Goal: Task Accomplishment & Management: Manage account settings

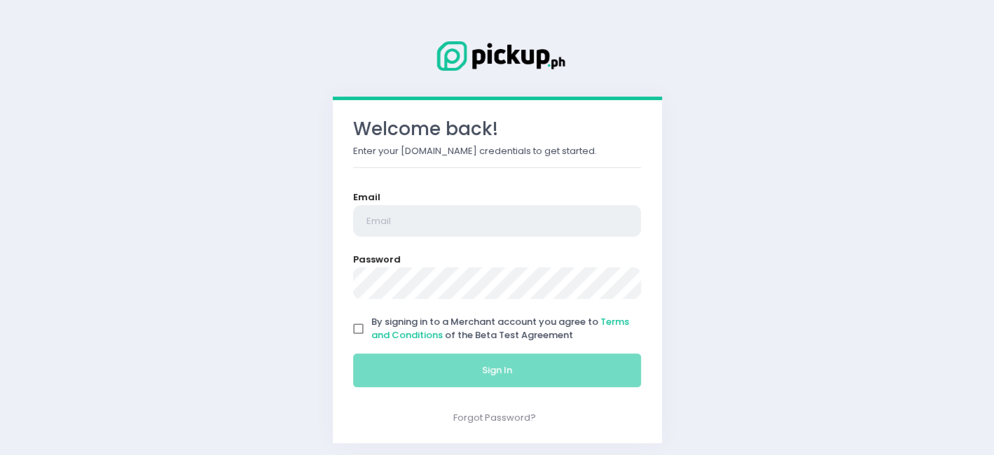
type input "[EMAIL_ADDRESS][DOMAIN_NAME]"
click at [361, 321] on input "By signing in to a Merchant account you agree to Terms and Conditions of the Be…" at bounding box center [358, 329] width 27 height 27
checkbox input "true"
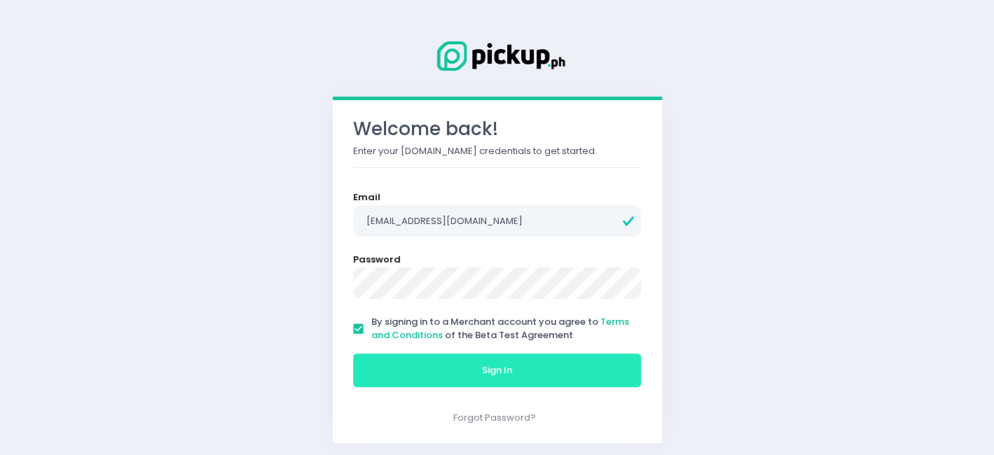
click at [430, 362] on button "Sign In" at bounding box center [497, 371] width 289 height 34
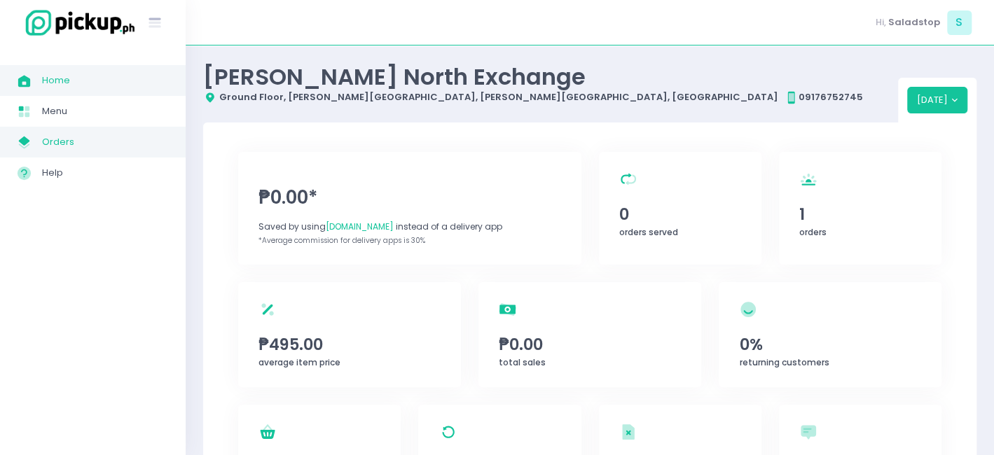
click at [78, 141] on span "Orders" at bounding box center [105, 142] width 126 height 18
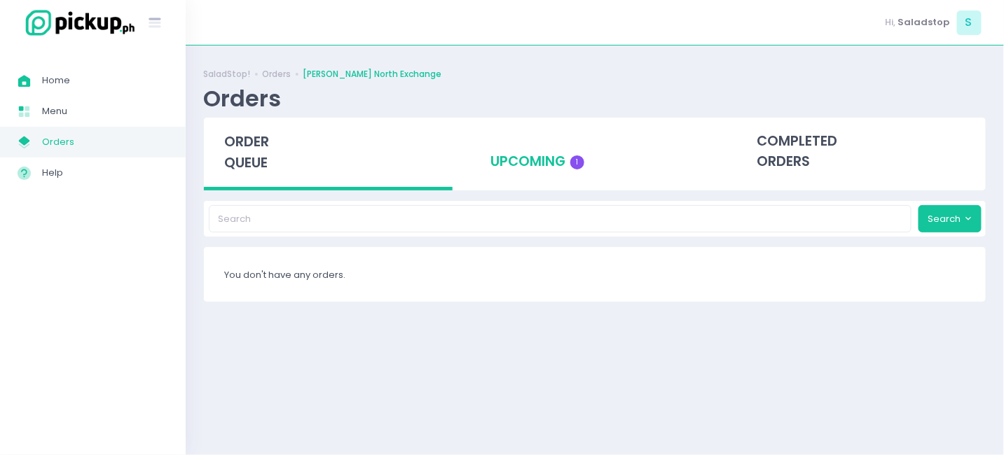
click at [546, 145] on div "upcoming 1" at bounding box center [594, 152] width 249 height 69
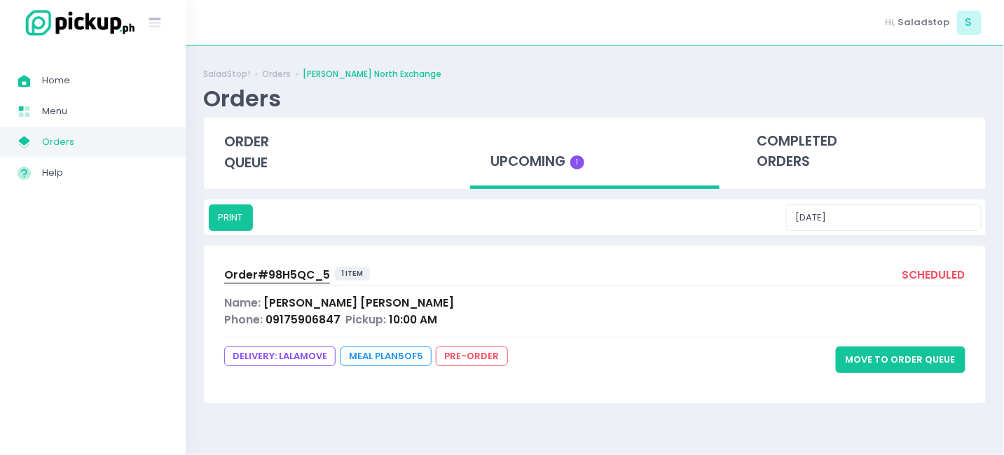
click at [881, 357] on button "Move to Order Queue" at bounding box center [901, 360] width 130 height 27
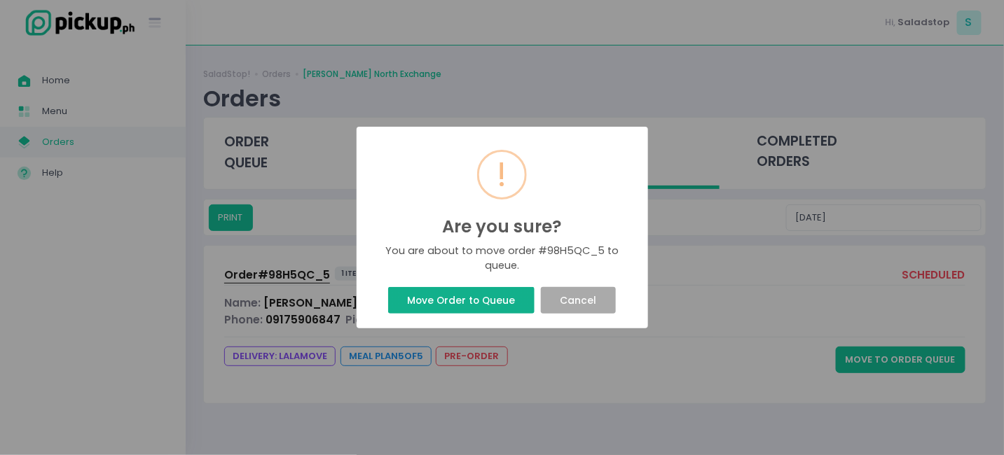
click at [471, 304] on button "Move Order to Queue" at bounding box center [461, 300] width 146 height 27
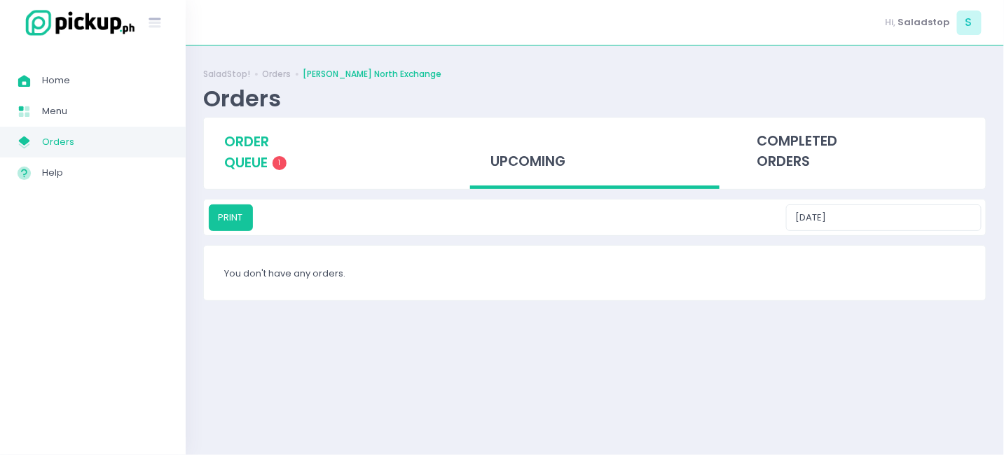
click at [244, 164] on span "order queue" at bounding box center [246, 152] width 45 height 40
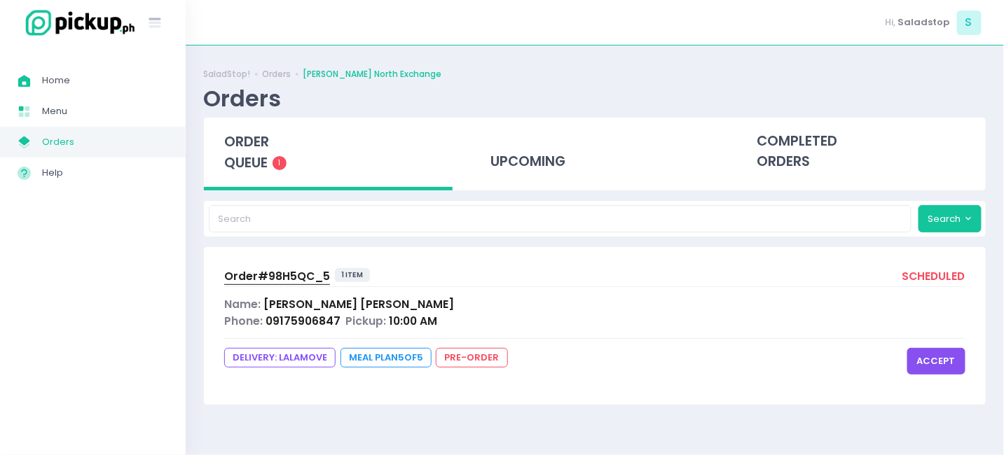
click at [933, 357] on button "accept" at bounding box center [936, 361] width 58 height 27
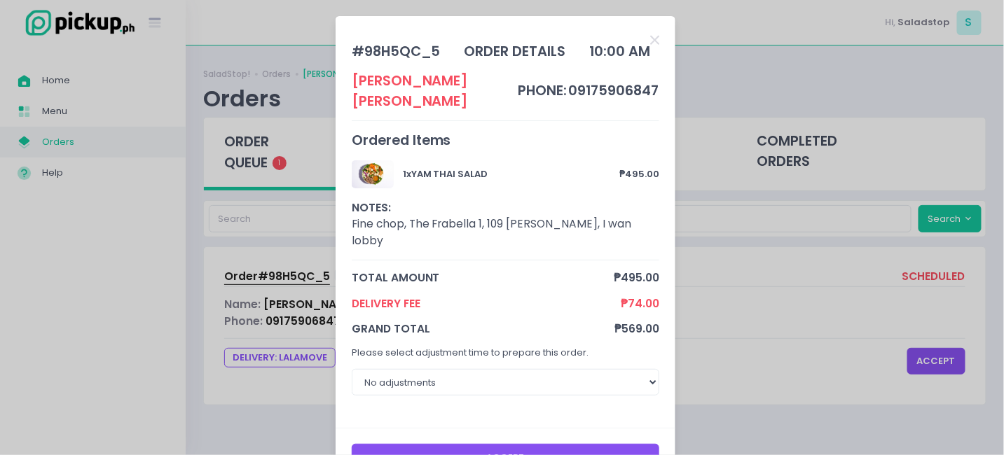
click at [542, 444] on button "Accept" at bounding box center [506, 457] width 308 height 27
